Goal: Check status: Check status

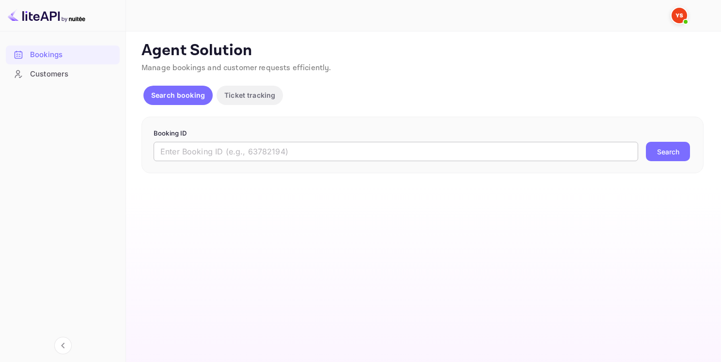
click at [271, 149] on input "text" at bounding box center [396, 151] width 485 height 19
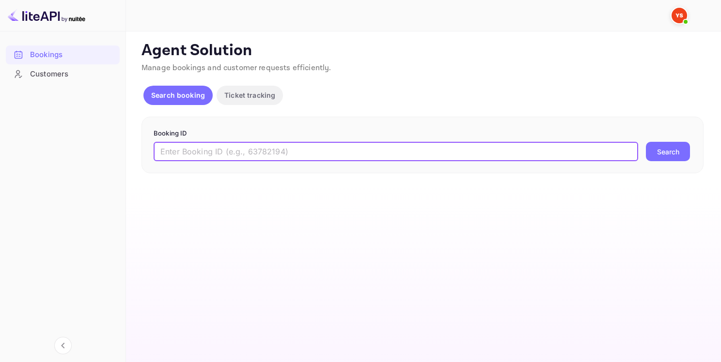
paste input "9368368"
type input "9368368"
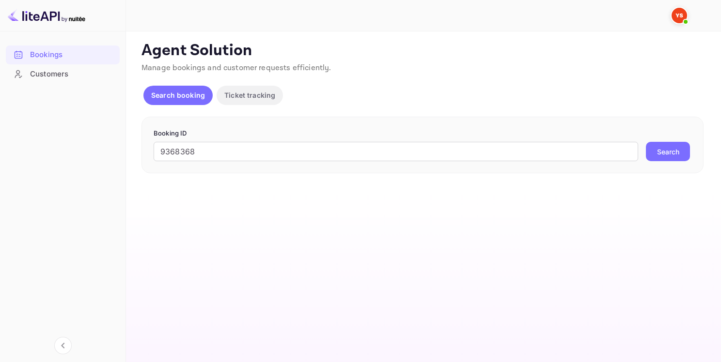
click at [658, 160] on button "Search" at bounding box center [668, 151] width 44 height 19
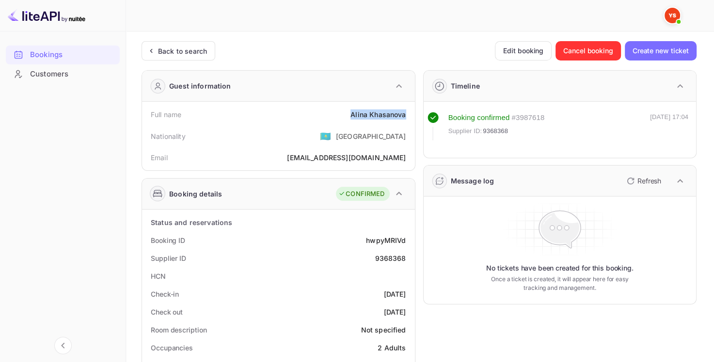
drag, startPoint x: 351, startPoint y: 113, endPoint x: 406, endPoint y: 110, distance: 55.3
click at [406, 110] on div "Full name [PERSON_NAME]" at bounding box center [278, 115] width 265 height 18
copy div "[PERSON_NAME]"
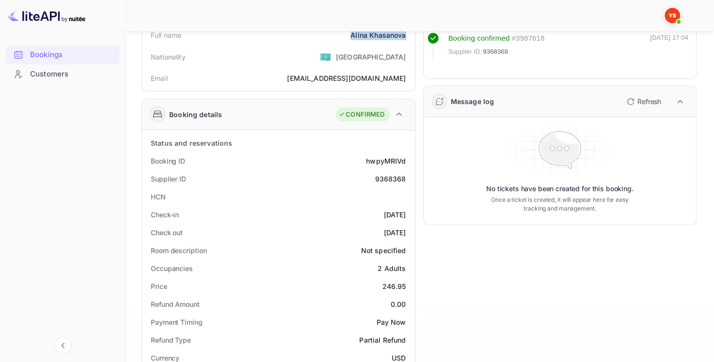
scroll to position [97, 0]
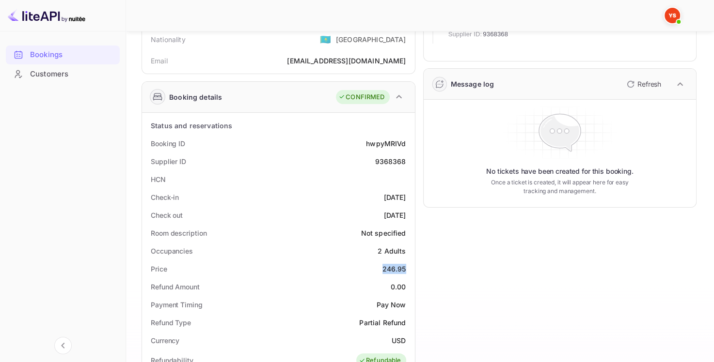
drag, startPoint x: 405, startPoint y: 269, endPoint x: 383, endPoint y: 267, distance: 21.4
click at [383, 267] on div "Price 246.95" at bounding box center [278, 269] width 265 height 18
copy div "246.95"
click at [389, 159] on div "9368368" at bounding box center [390, 162] width 31 height 10
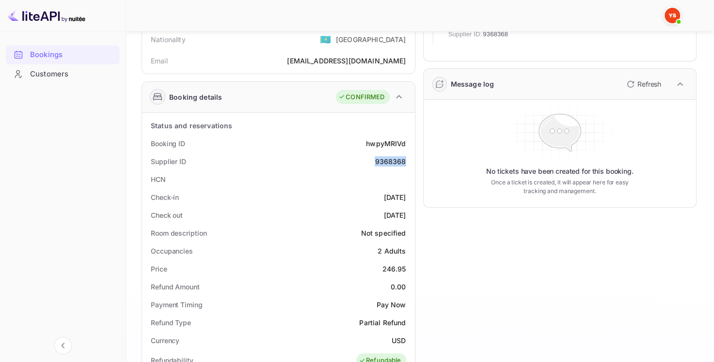
copy div "9368368"
